Goal: Information Seeking & Learning: Learn about a topic

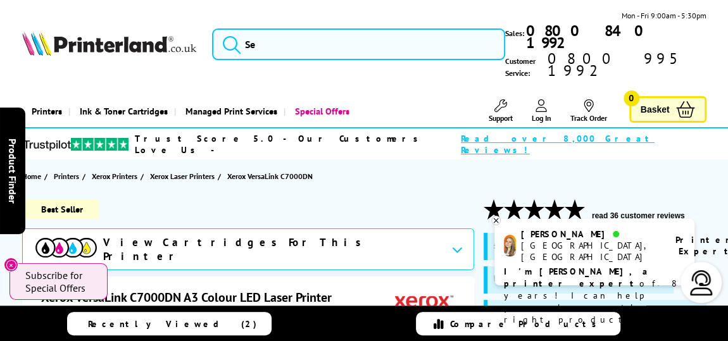
scroll to position [115, 0]
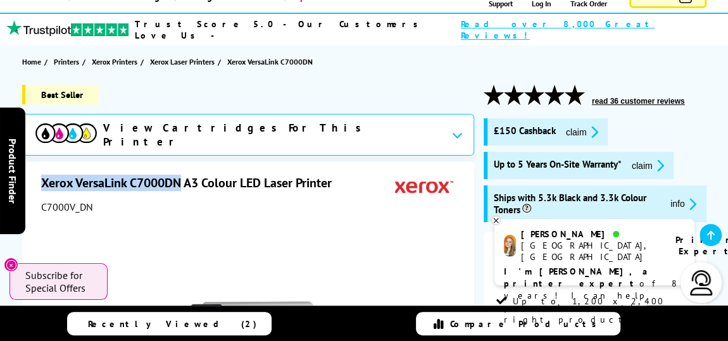
drag, startPoint x: 182, startPoint y: 156, endPoint x: 39, endPoint y: 148, distance: 143.2
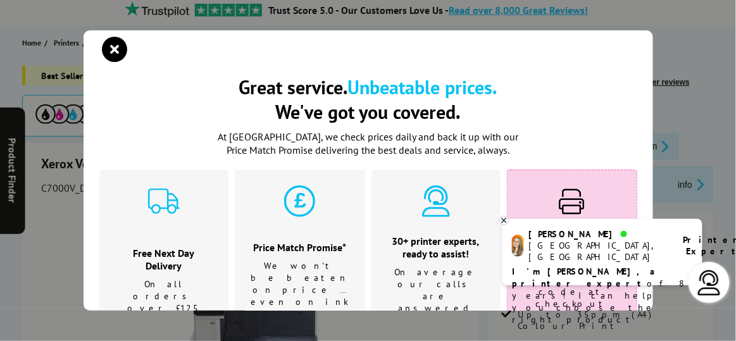
drag, startPoint x: 56, startPoint y: 157, endPoint x: 131, endPoint y: 38, distance: 140.8
click at [130, 38] on div "Great service. Unbeatable prices. We've got you covered. Great service. Unbeata…" at bounding box center [369, 170] width 570 height 280
drag, startPoint x: 122, startPoint y: 44, endPoint x: 158, endPoint y: 143, distance: 104.9
click at [122, 45] on icon "close modal" at bounding box center [115, 49] width 25 height 25
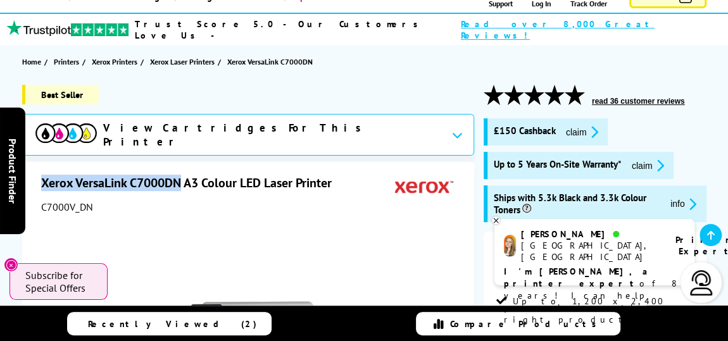
drag, startPoint x: 180, startPoint y: 156, endPoint x: 43, endPoint y: 158, distance: 136.7
click at [43, 175] on h1 "Xerox VersaLink C7000DN A3 Colour LED Laser Printer" at bounding box center [192, 183] width 303 height 16
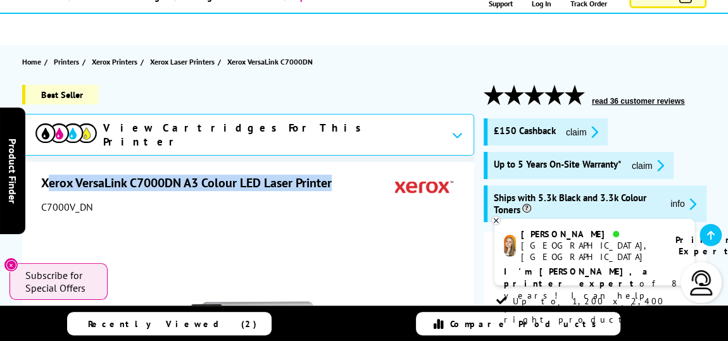
drag, startPoint x: 345, startPoint y: 158, endPoint x: 44, endPoint y: 150, distance: 300.7
click at [44, 175] on h1 "Xerox VersaLink C7000DN A3 Colour LED Laser Printer" at bounding box center [192, 183] width 303 height 16
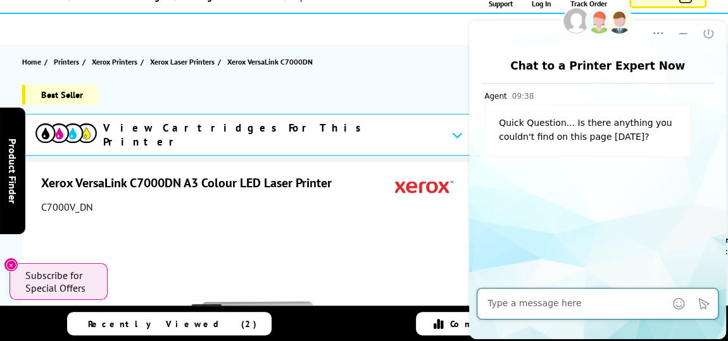
scroll to position [0, 0]
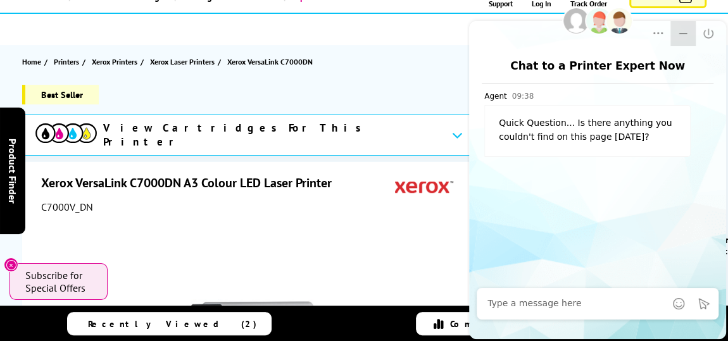
click at [679, 31] on icon "Minimize" at bounding box center [683, 33] width 13 height 13
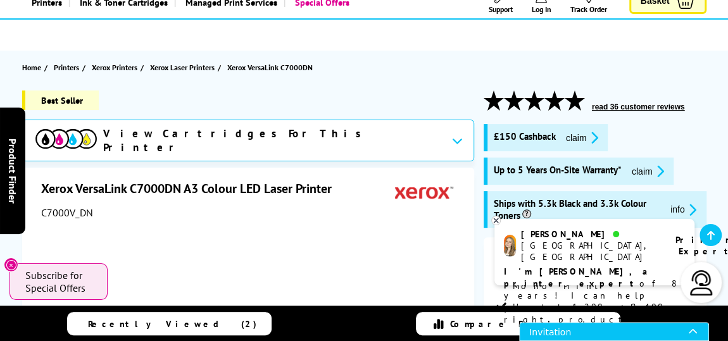
scroll to position [115, 0]
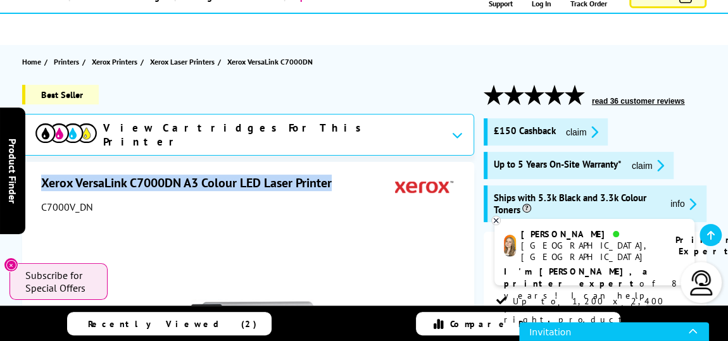
drag, startPoint x: 339, startPoint y: 159, endPoint x: 33, endPoint y: 154, distance: 305.7
copy h1 "Xerox VersaLink C7000DN A3 Colour LED Laser Printer"
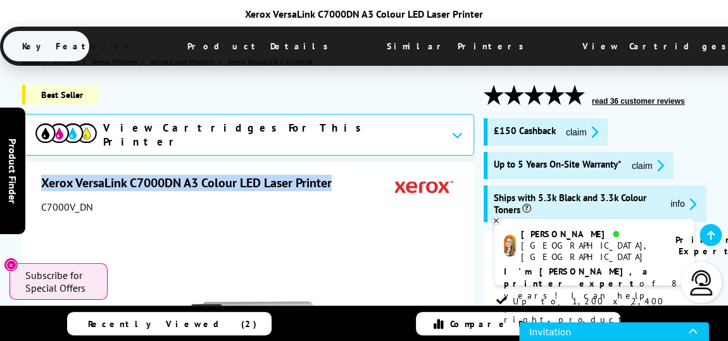
scroll to position [403, 0]
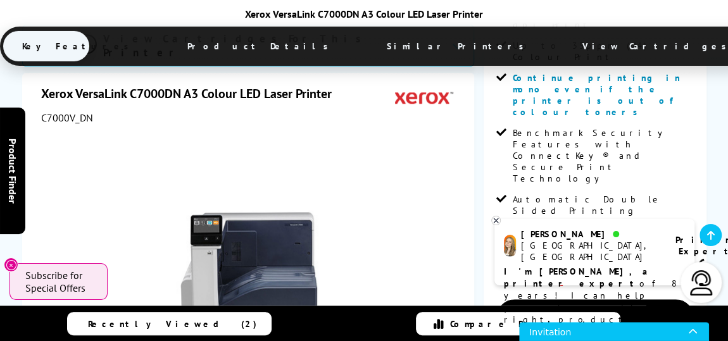
click at [492, 217] on icon at bounding box center [496, 220] width 8 height 9
